Goal: Task Accomplishment & Management: Manage account settings

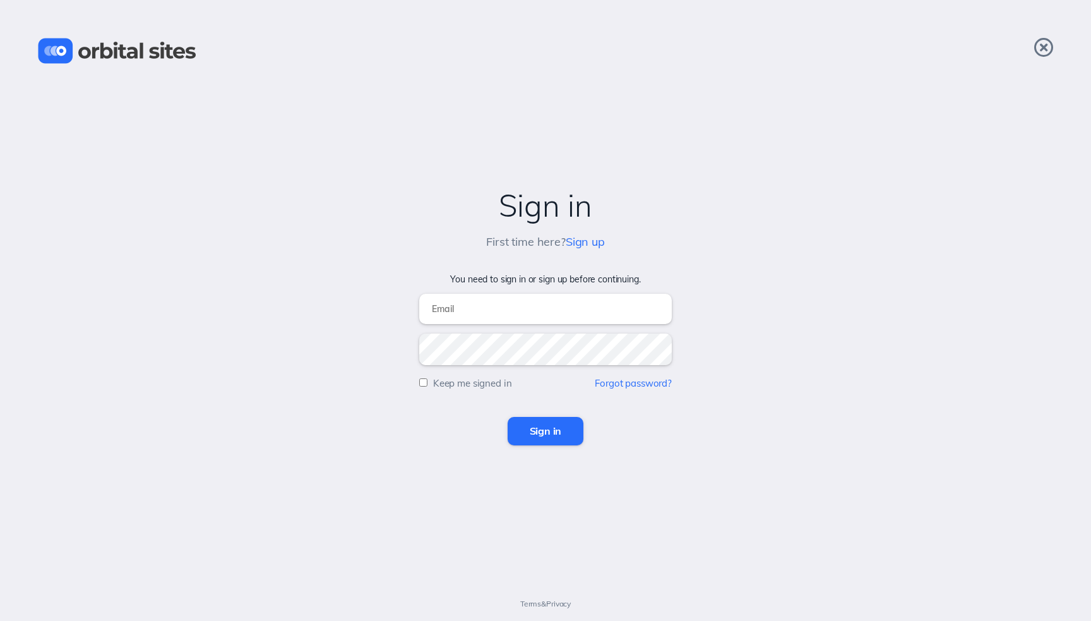
type input "[EMAIL_ADDRESS][DOMAIN_NAME]"
click at [545, 431] on input "Sign in" at bounding box center [546, 431] width 76 height 28
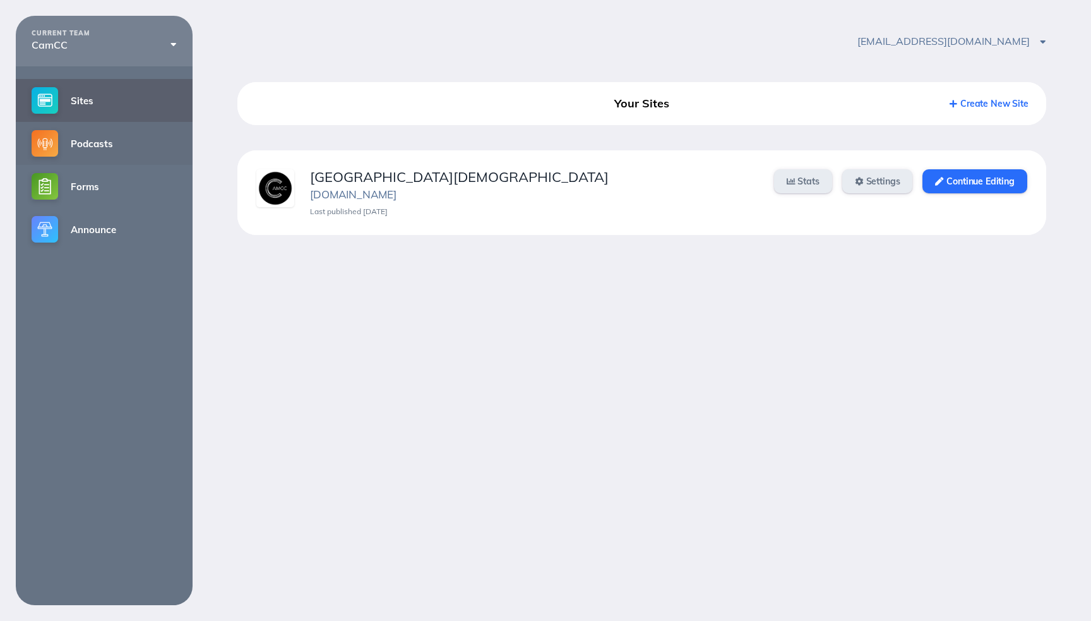
click at [104, 142] on link "Podcasts" at bounding box center [104, 143] width 177 height 43
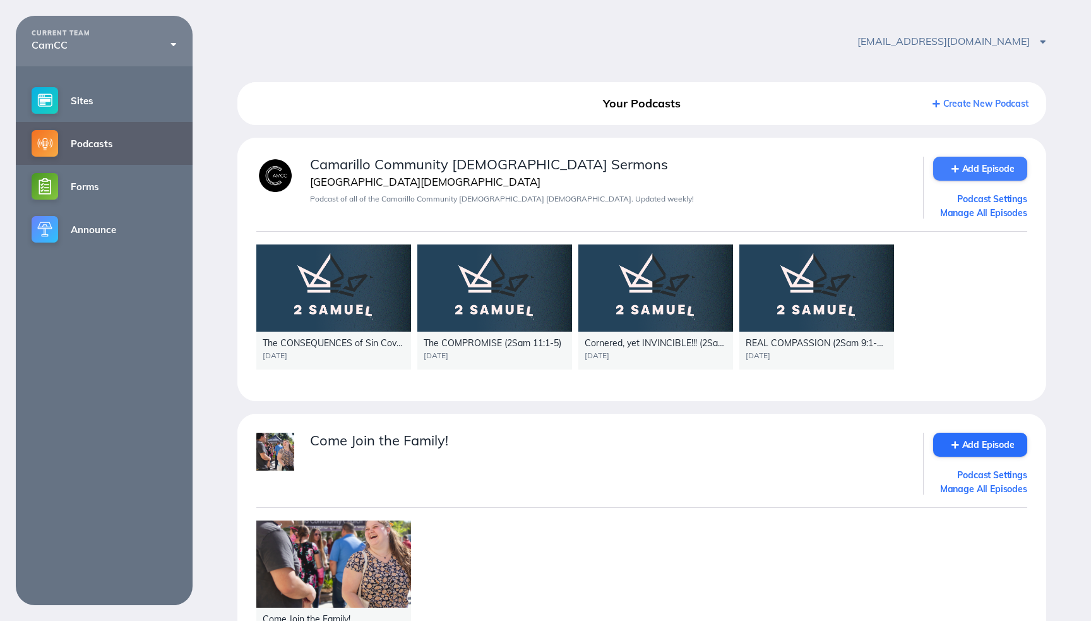
click at [978, 170] on link "Add Episode" at bounding box center [980, 169] width 94 height 24
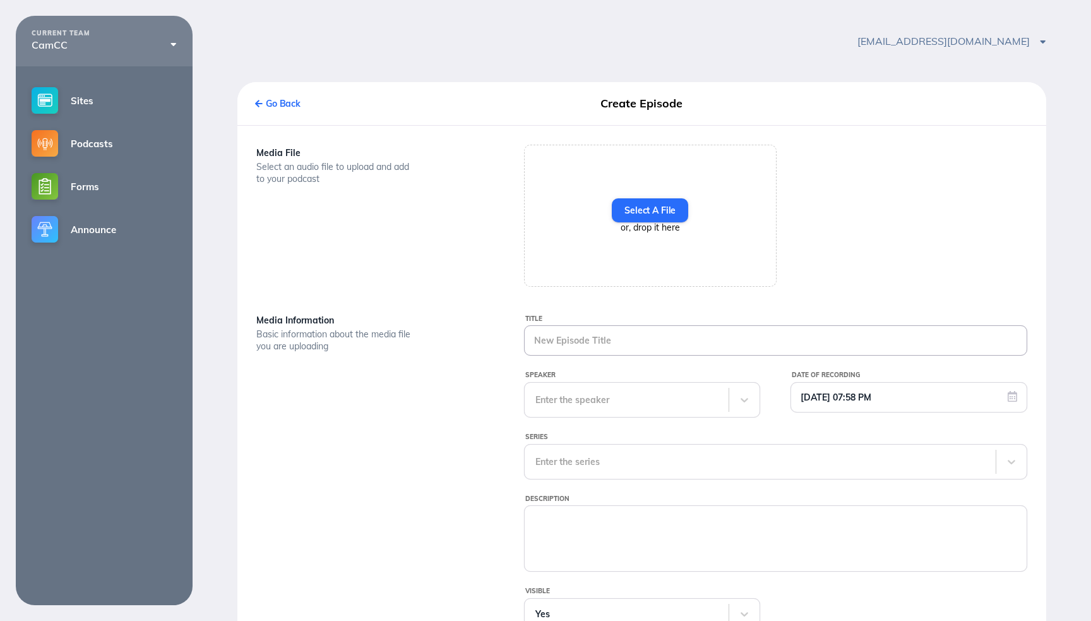
click at [572, 348] on input "Title" at bounding box center [776, 340] width 502 height 29
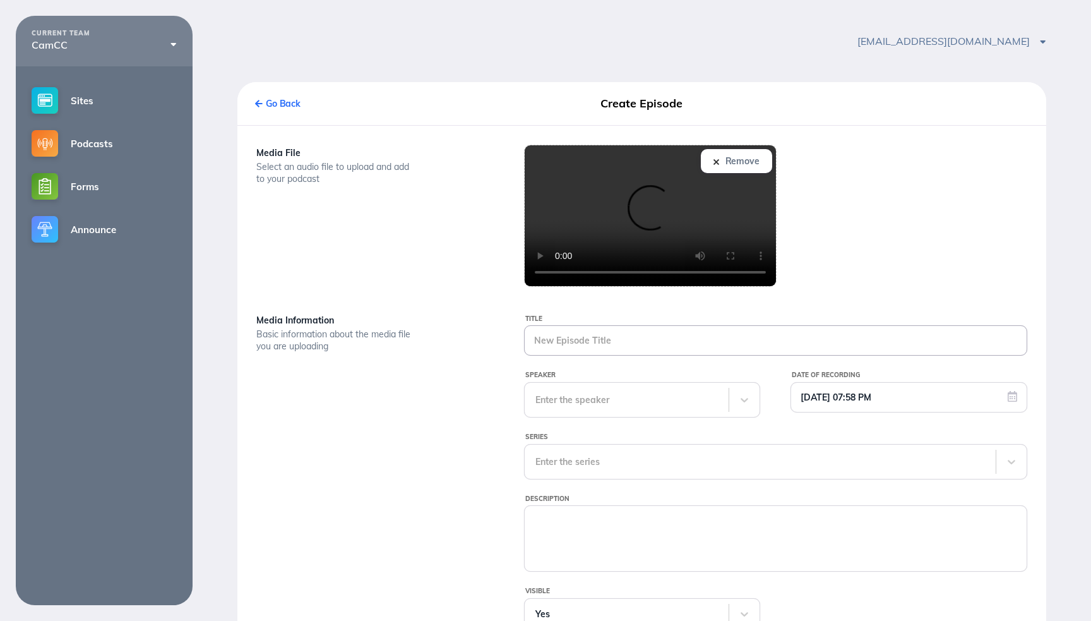
paste input "Authentic Spirituality 2Samuel 12_1_14"
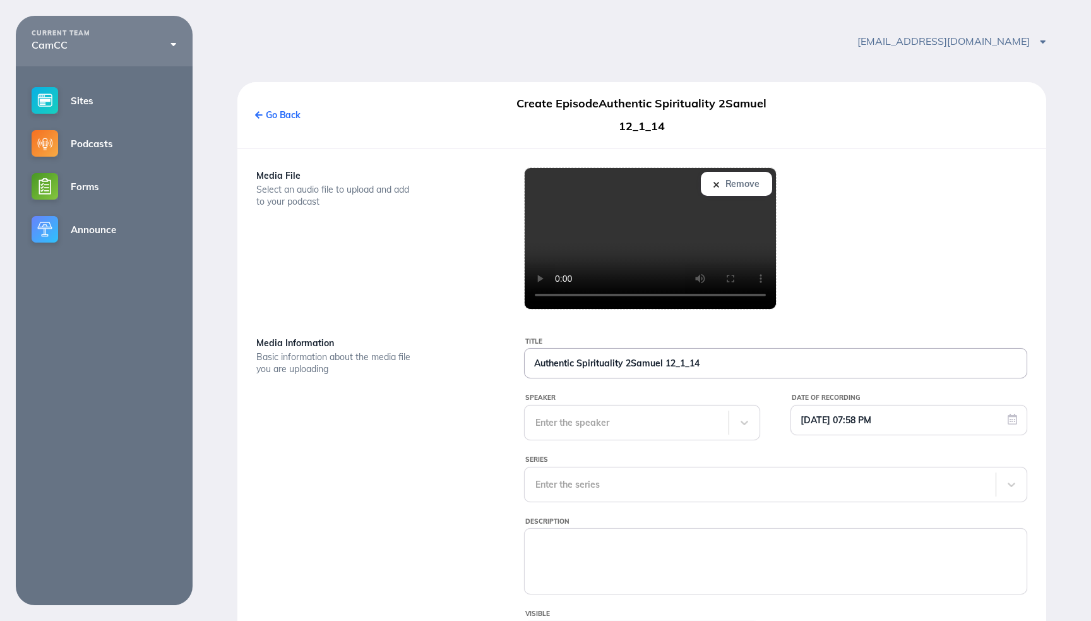
click at [626, 366] on input "Authentic Spirituality 2Samuel 12_1_14" at bounding box center [776, 362] width 502 height 29
type input "Authentic Spirituality (2Sam 12:1-14)"
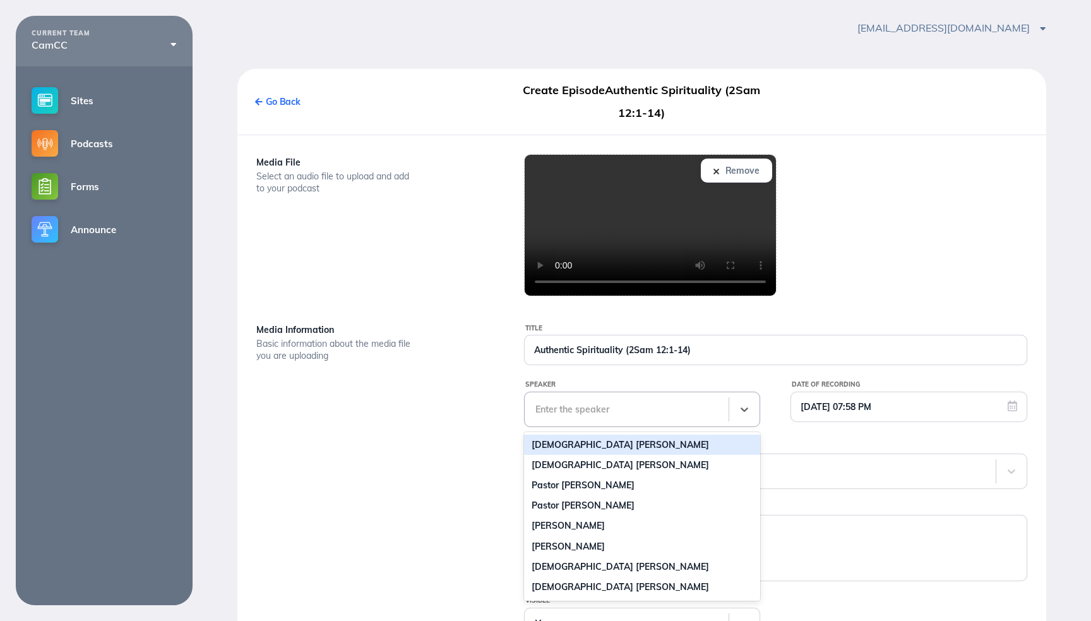
click at [631, 432] on div "Title Authentic Spirituality (2Sam 12:1-14) Speaker Pastor Jacob Salas, 1 of 41…" at bounding box center [775, 515] width 535 height 388
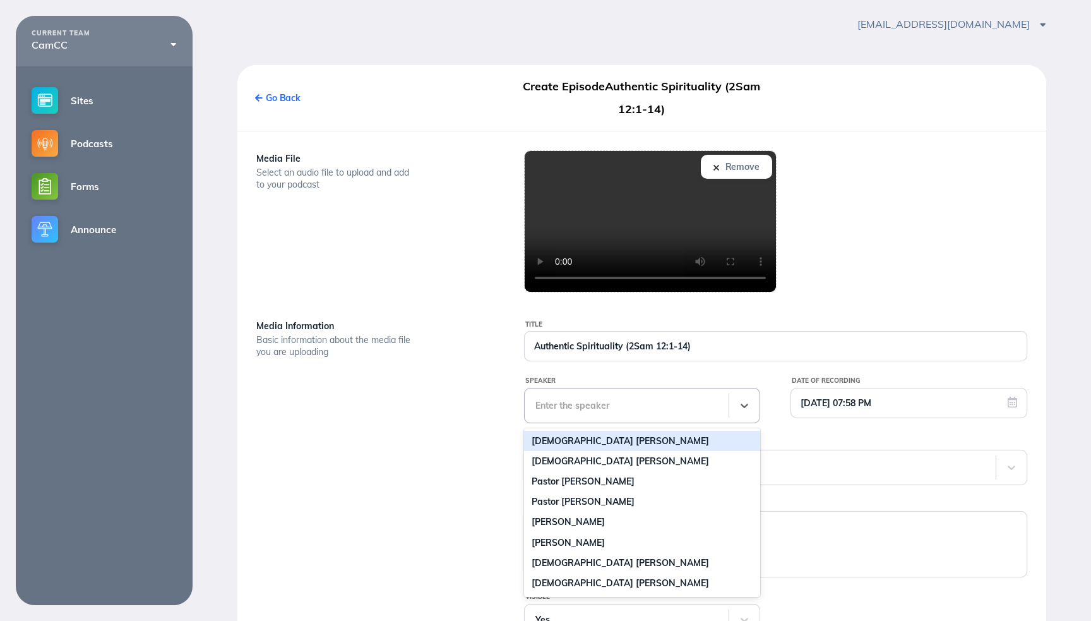
scroll to position [20, 0]
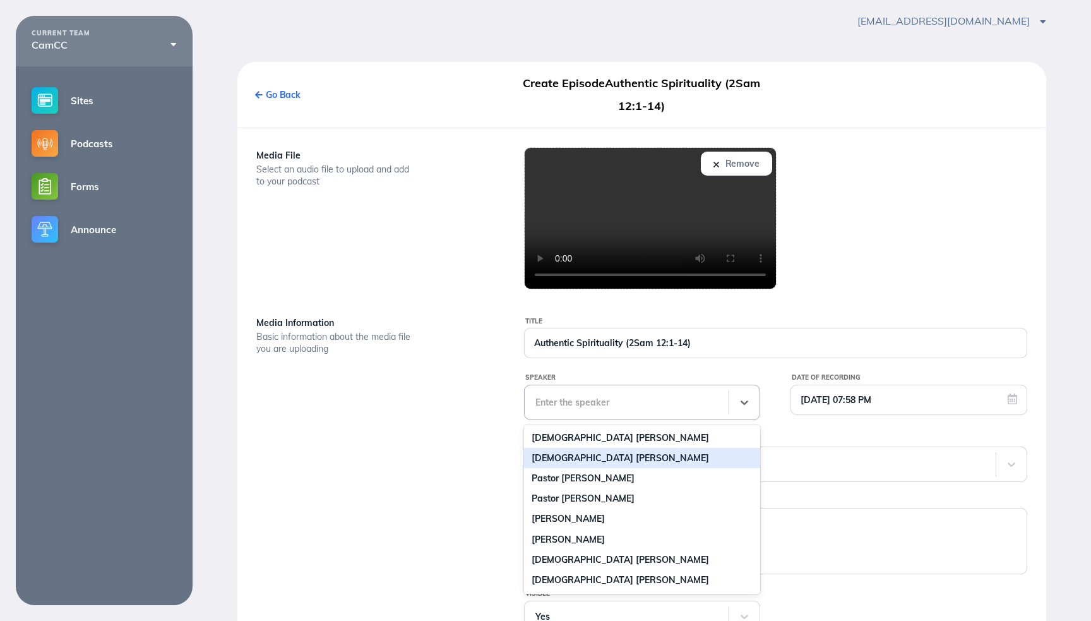
click at [631, 455] on div "Pastor David Hurtado" at bounding box center [642, 458] width 237 height 20
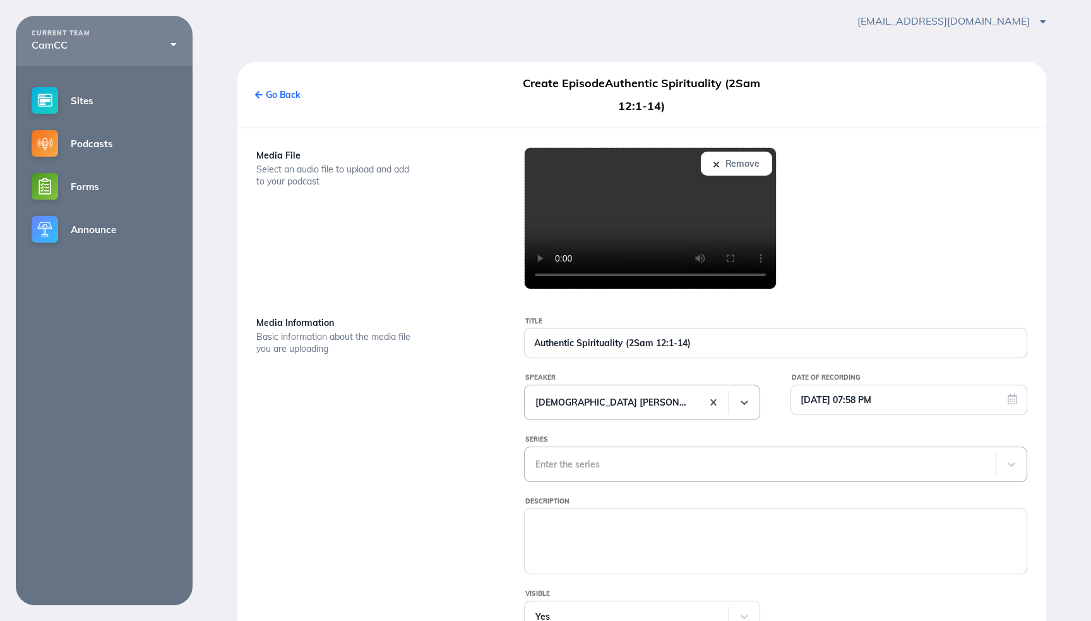
click at [591, 461] on div "Enter the series" at bounding box center [775, 463] width 503 height 35
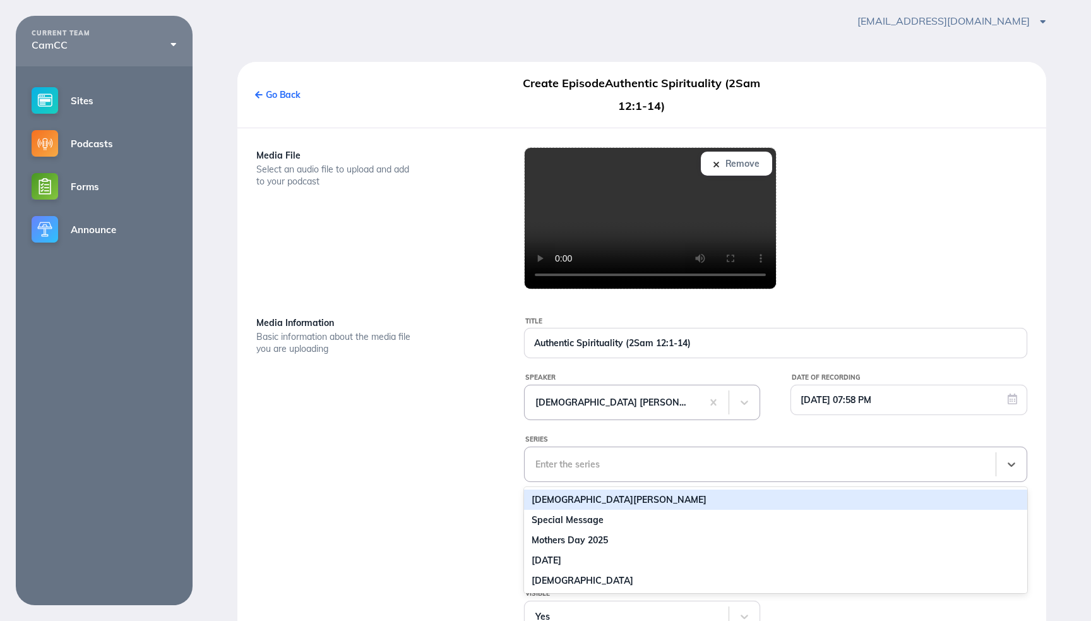
scroll to position [83, 0]
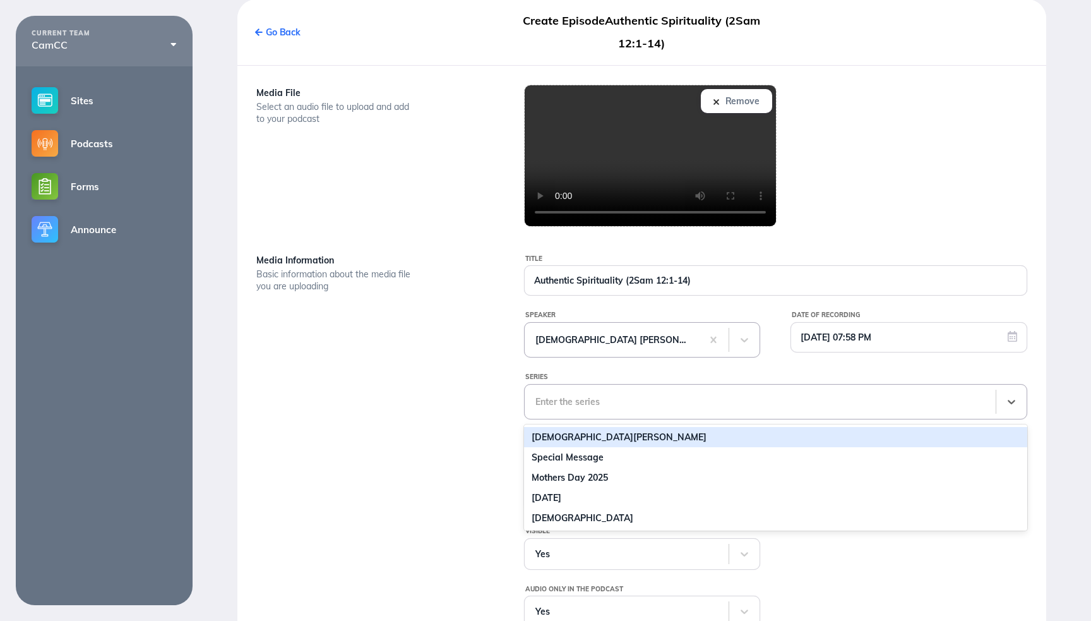
click at [568, 438] on div "2 Samuel" at bounding box center [775, 437] width 503 height 20
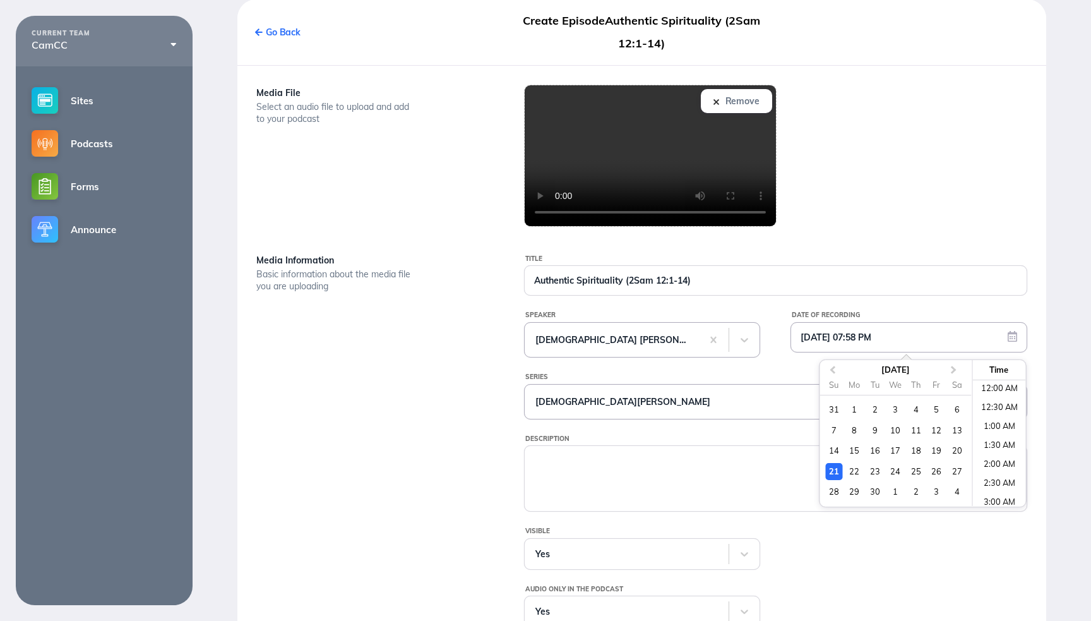
click at [1015, 338] on input "09/21/2025 07:58 PM" at bounding box center [908, 337] width 235 height 29
click at [997, 444] on li "9:00 AM" at bounding box center [999, 445] width 54 height 19
type input "09/21/2025 09:00 AM"
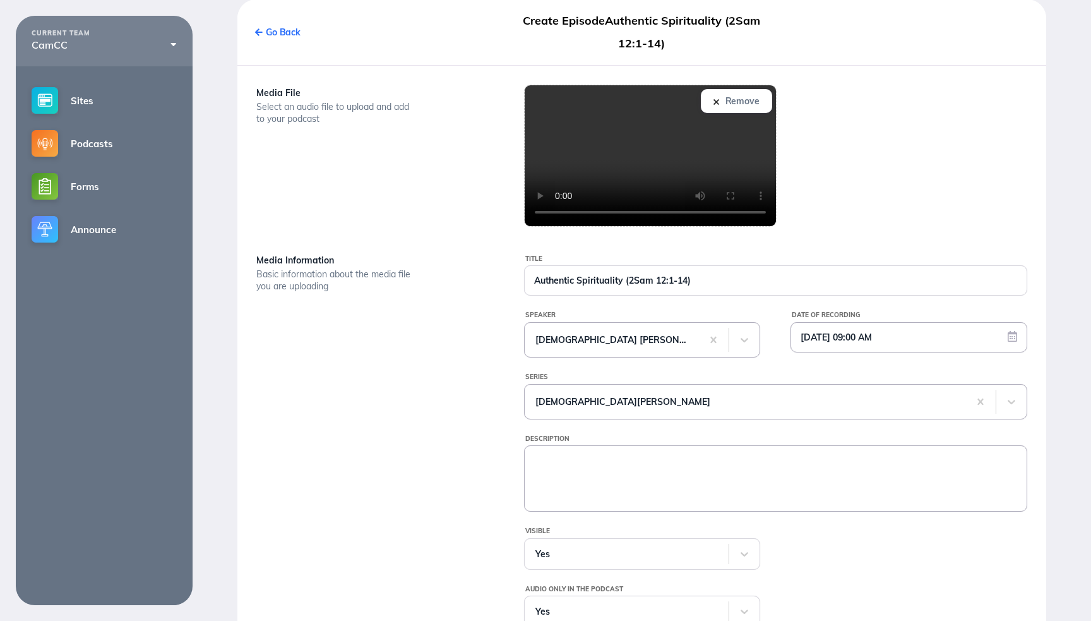
click at [557, 465] on textarea "Description" at bounding box center [776, 477] width 502 height 63
paste textarea "Authentic Spirituality 2Samuel 12_1_14"
drag, startPoint x: 622, startPoint y: 464, endPoint x: 419, endPoint y: 448, distance: 203.3
click at [411, 455] on div "Media Information Basic information about the media file you are uploading Titl…" at bounding box center [642, 446] width 802 height 388
click at [545, 463] on textarea "2Samuel 12_1_14" at bounding box center [776, 477] width 502 height 63
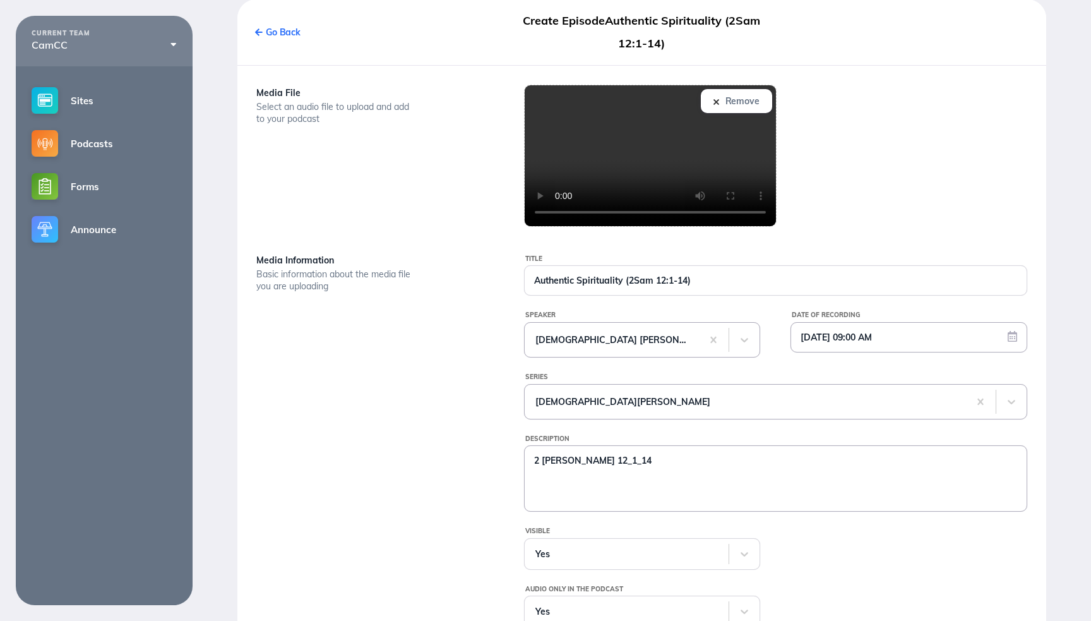
click at [593, 465] on textarea "2 Samuel 12_1_14" at bounding box center [776, 477] width 502 height 63
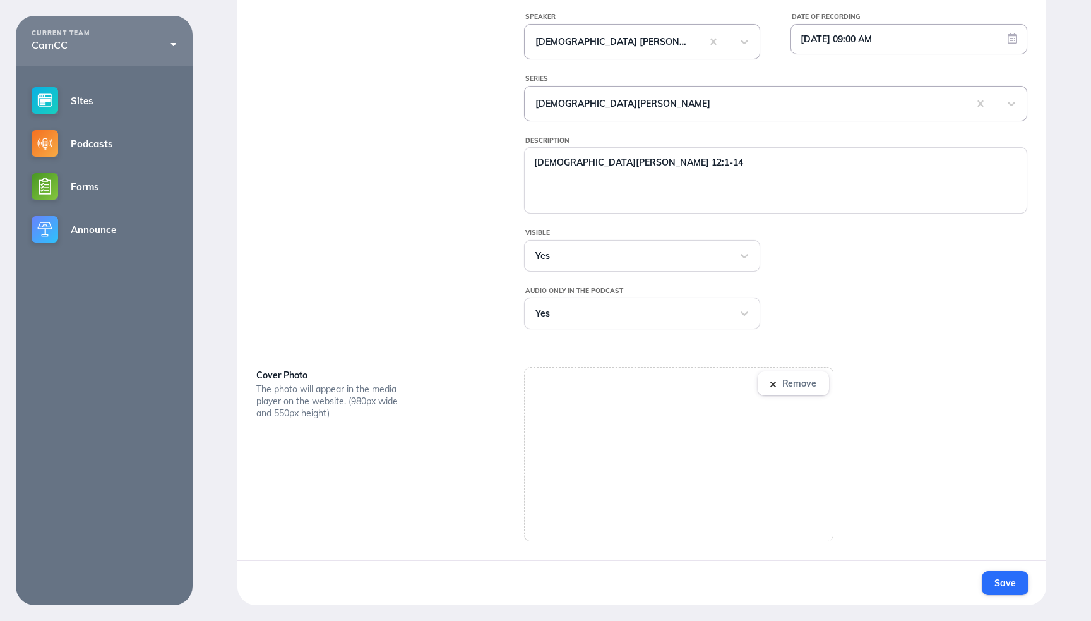
scroll to position [382, 0]
type textarea "2 Samuel 12:1-14"
click at [1008, 578] on span "Save" at bounding box center [1004, 582] width 21 height 11
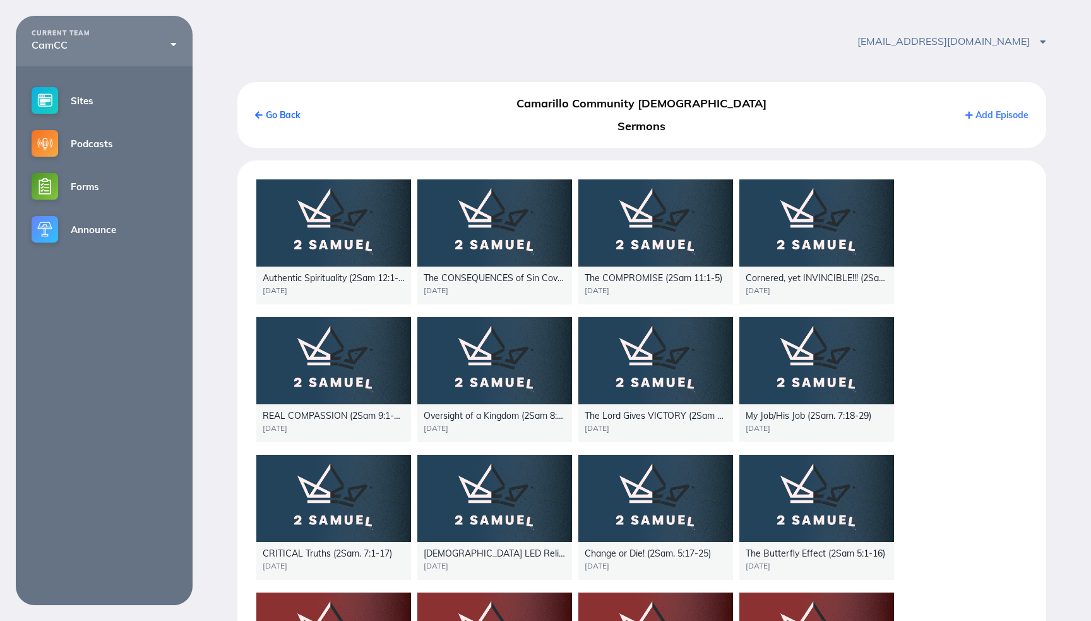
click at [331, 198] on div at bounding box center [333, 222] width 155 height 87
